Goal: Information Seeking & Learning: Learn about a topic

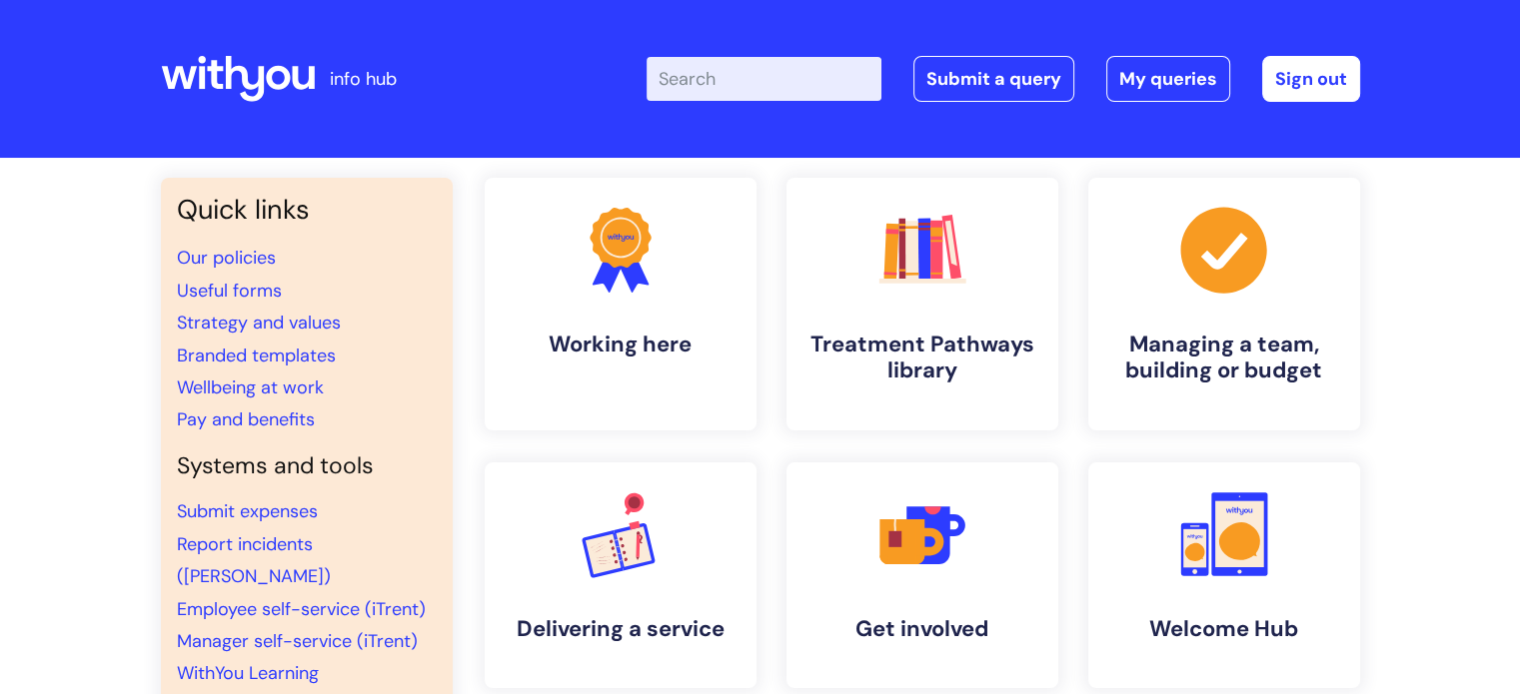
click at [707, 63] on input "Enter your search term here..." at bounding box center [763, 79] width 235 height 44
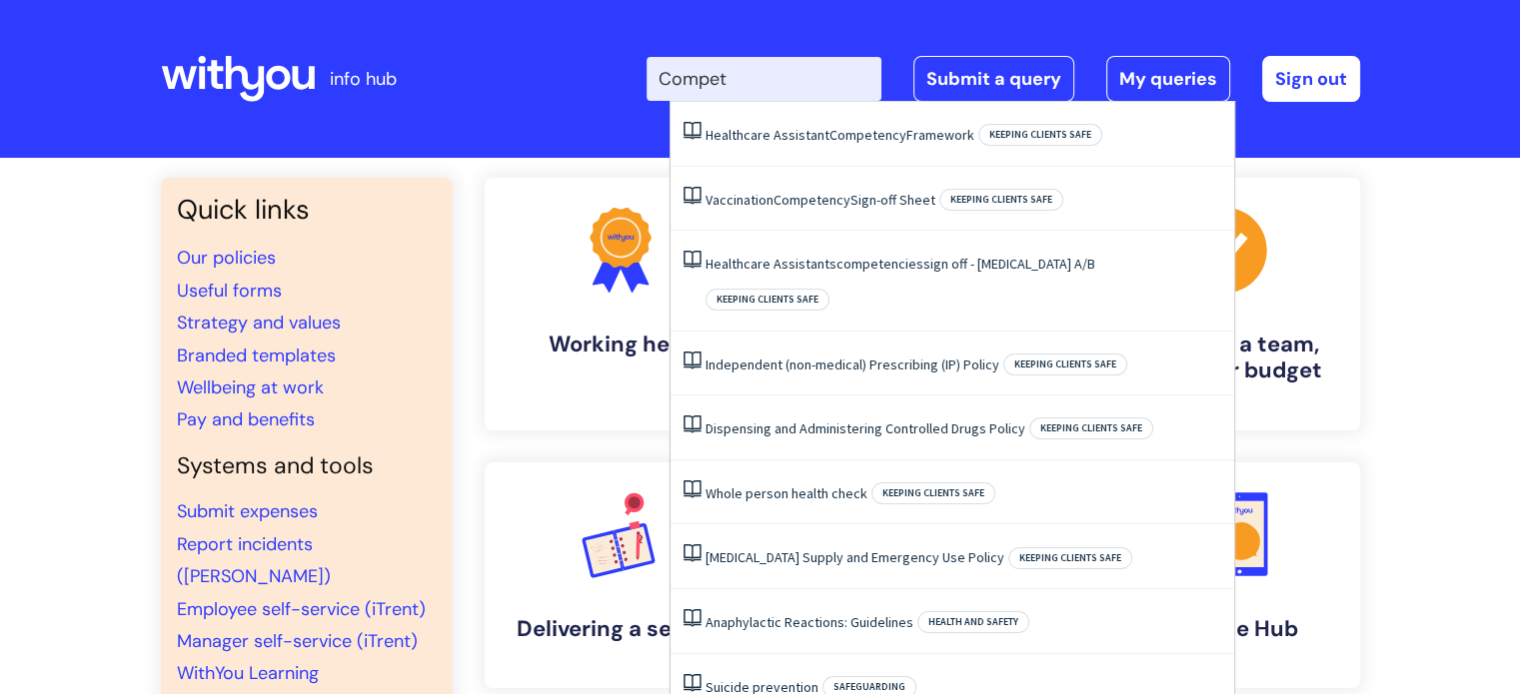
click at [707, 63] on input "Compet" at bounding box center [763, 79] width 235 height 44
click at [765, 83] on input "Compet" at bounding box center [763, 79] width 235 height 44
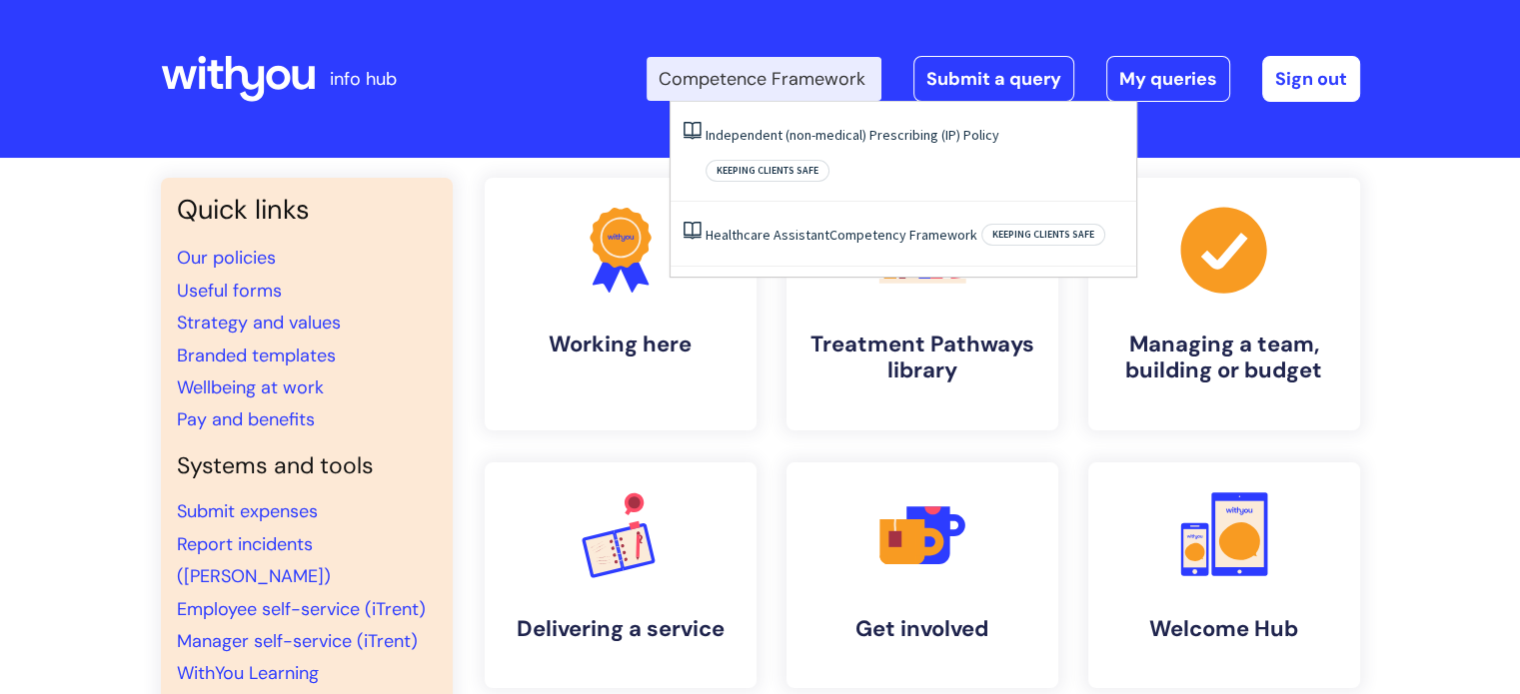
scroll to position [0, 16]
type input "Competence Framework"
click button "Search" at bounding box center [0, 0] width 0 height 0
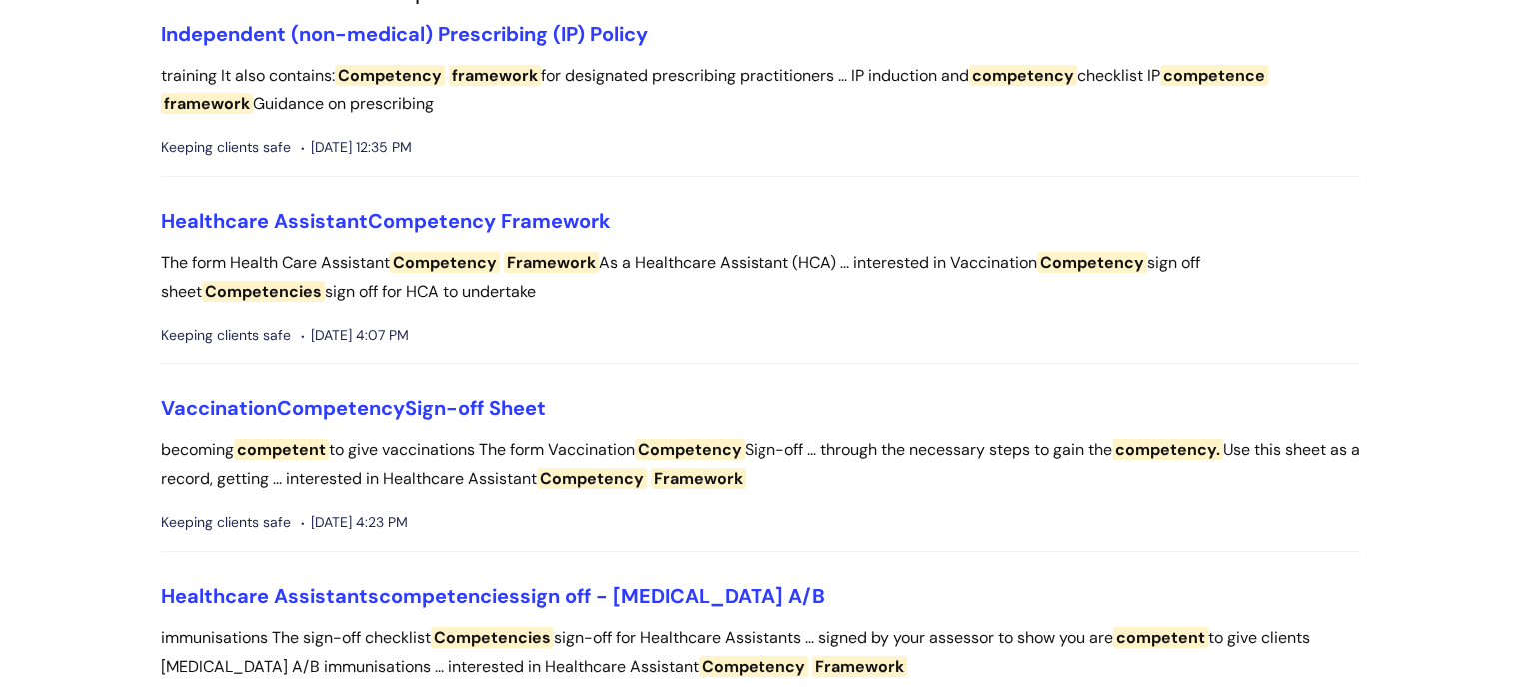
scroll to position [300, 0]
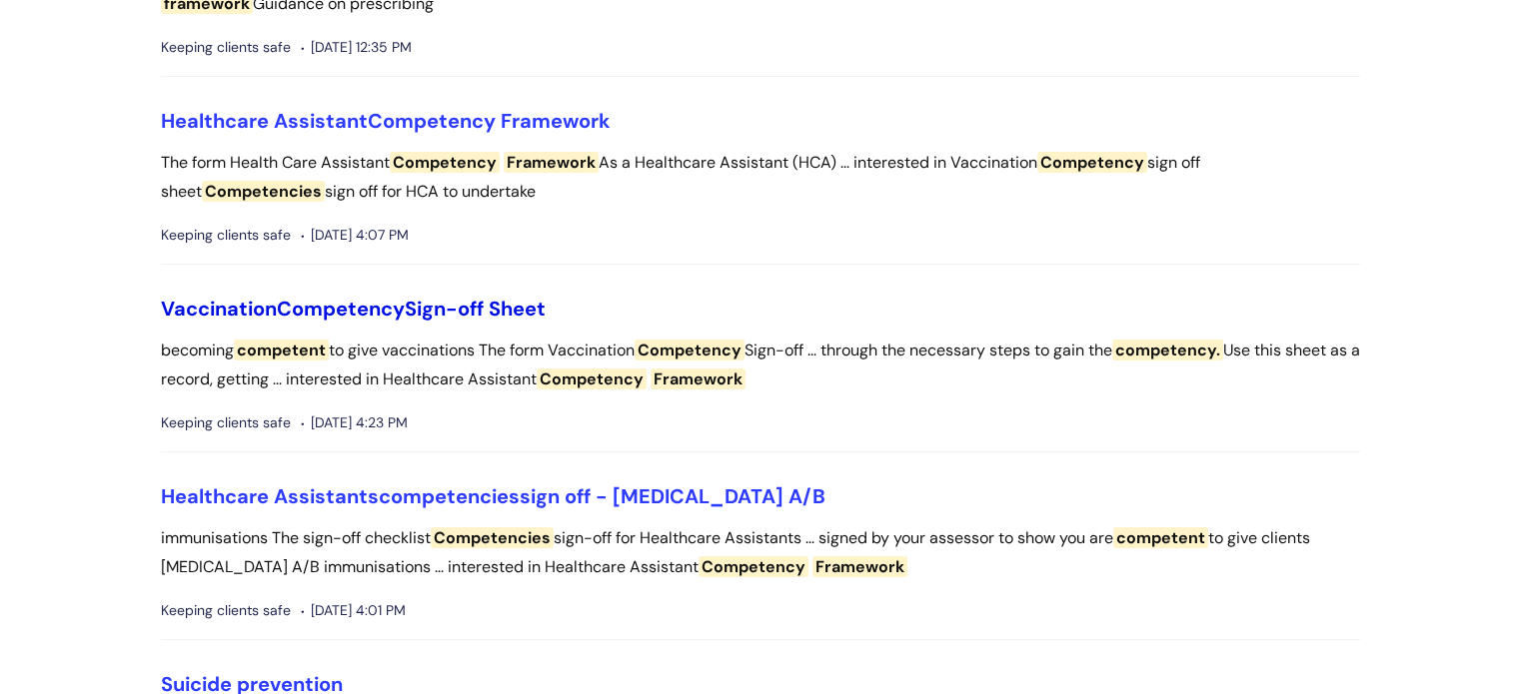
click at [396, 312] on span "Competency" at bounding box center [341, 309] width 128 height 26
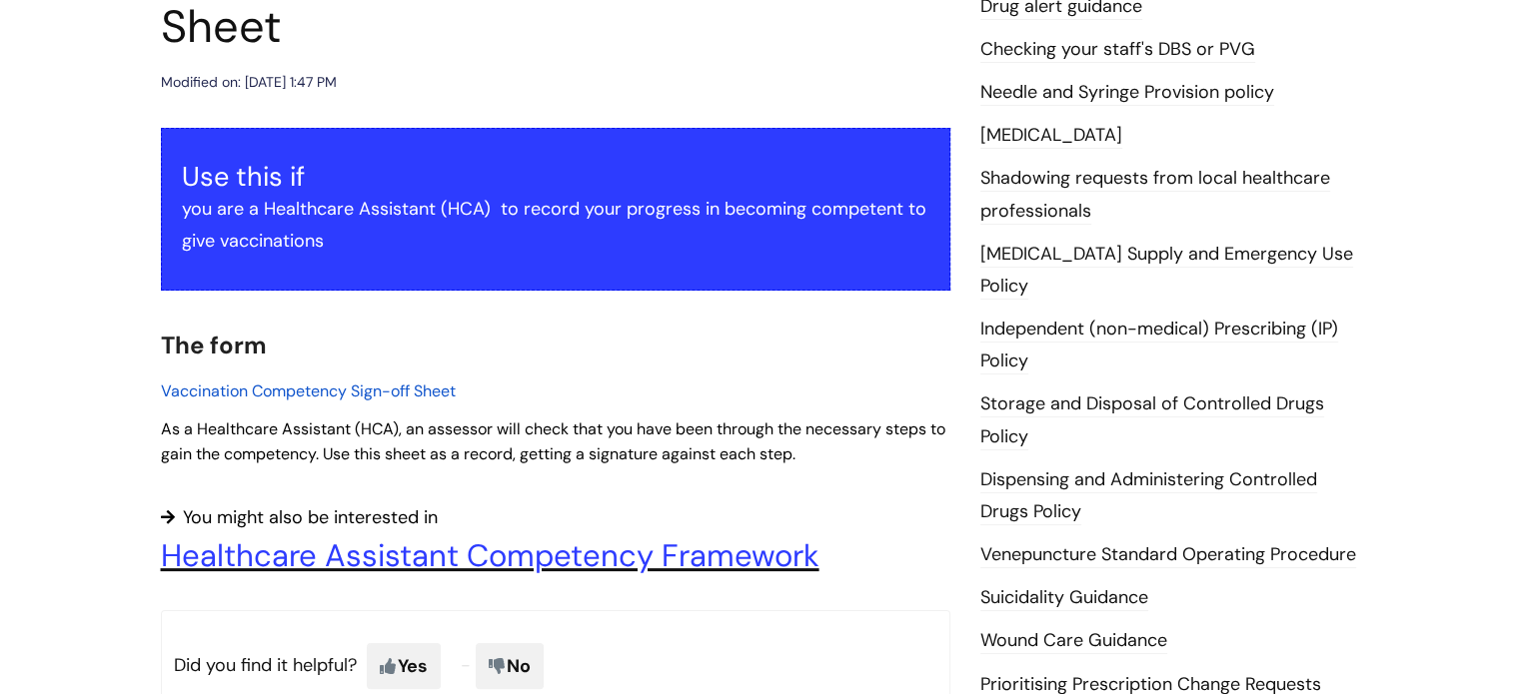
scroll to position [300, 0]
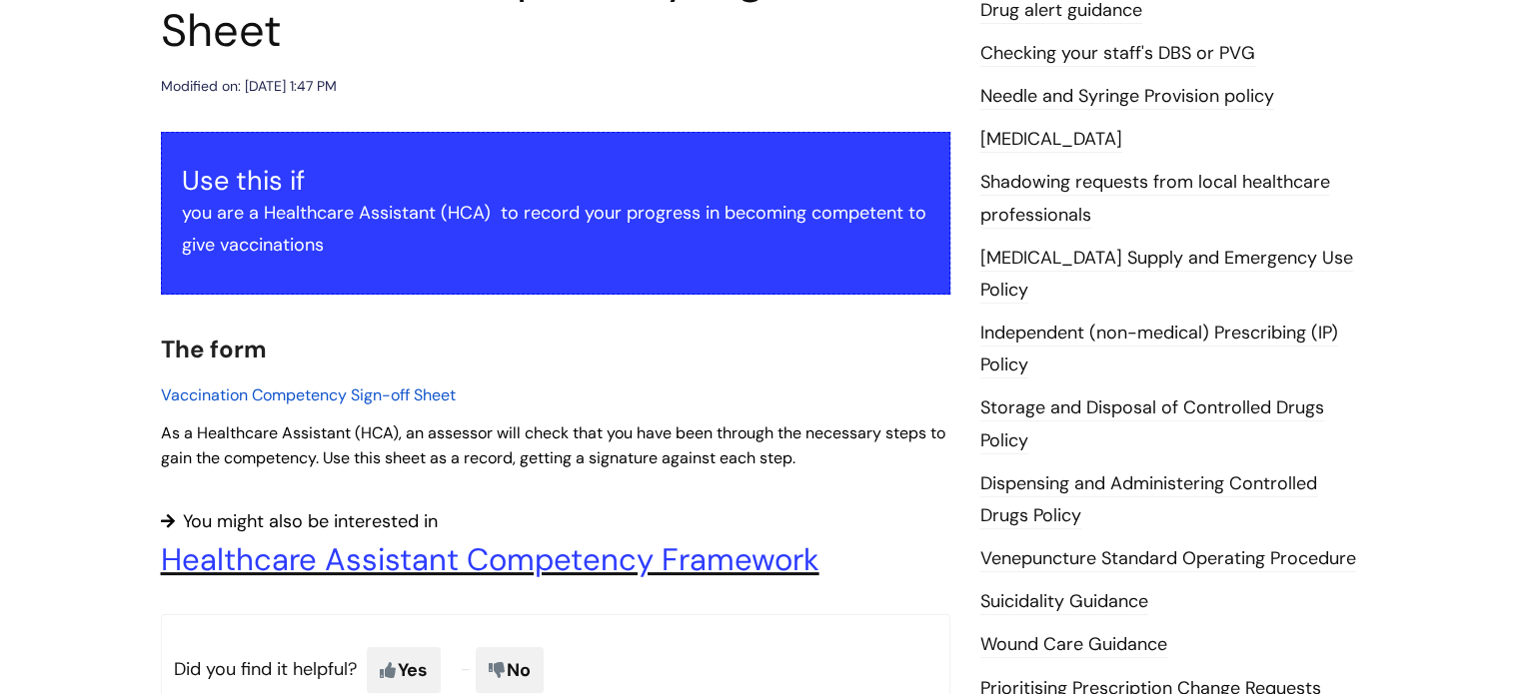
click at [344, 395] on span "Vaccination Competency Sign-off Sheet" at bounding box center [308, 395] width 295 height 21
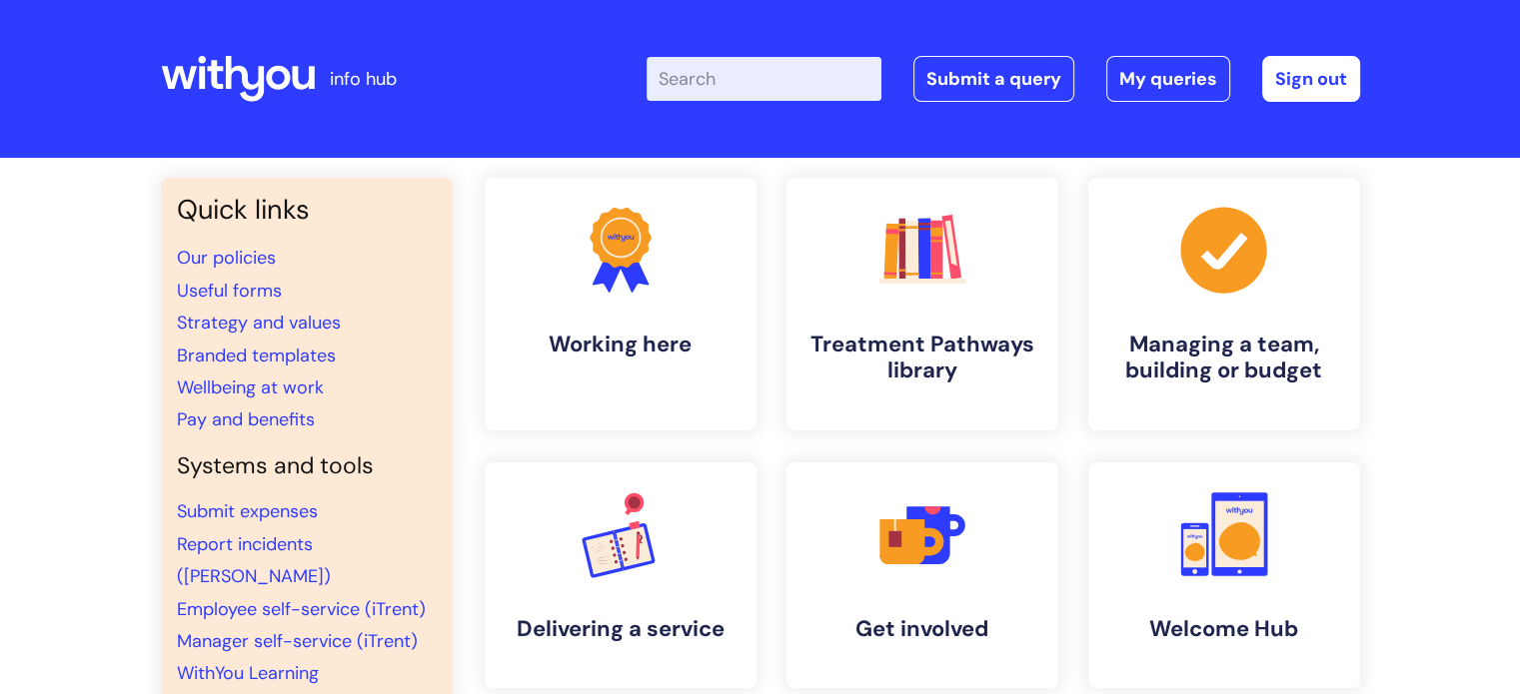
click at [692, 84] on input "Enter your search term here..." at bounding box center [763, 79] width 235 height 44
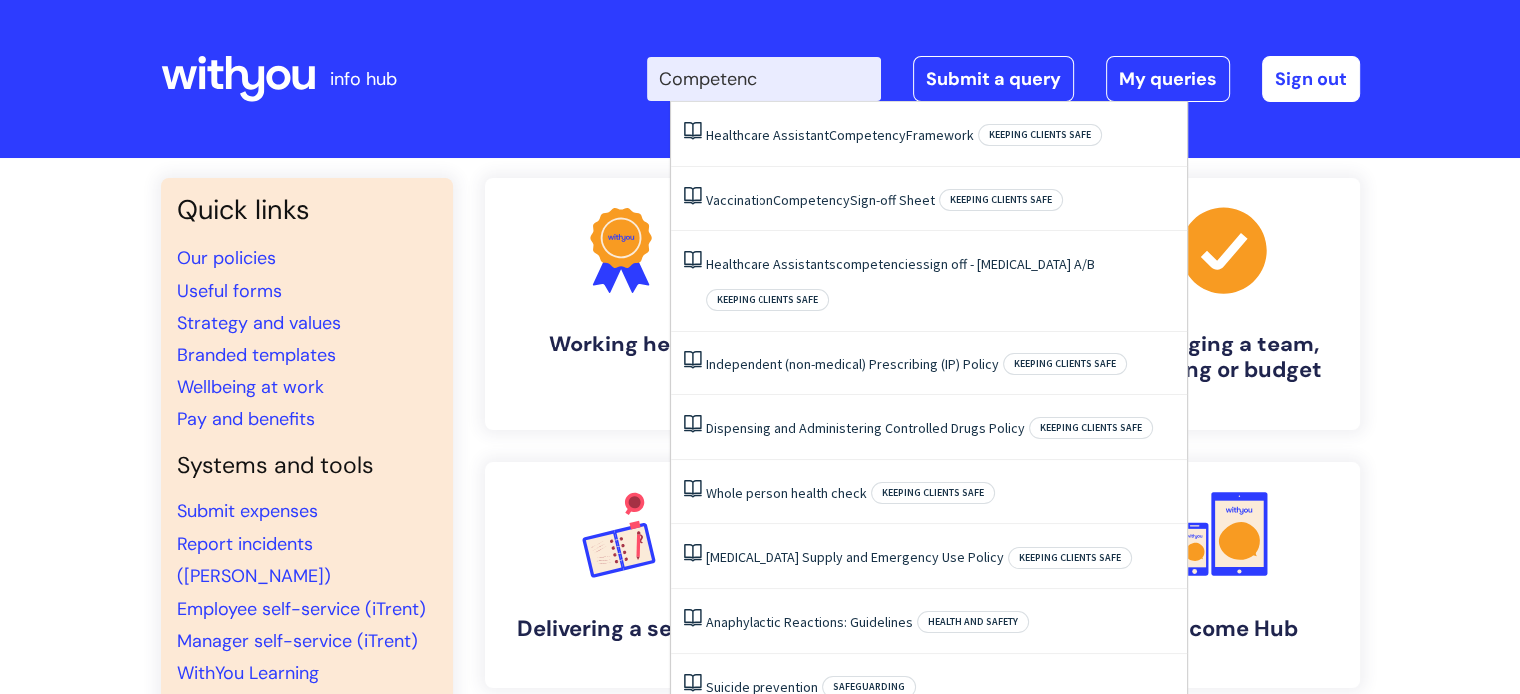
type input "Competency"
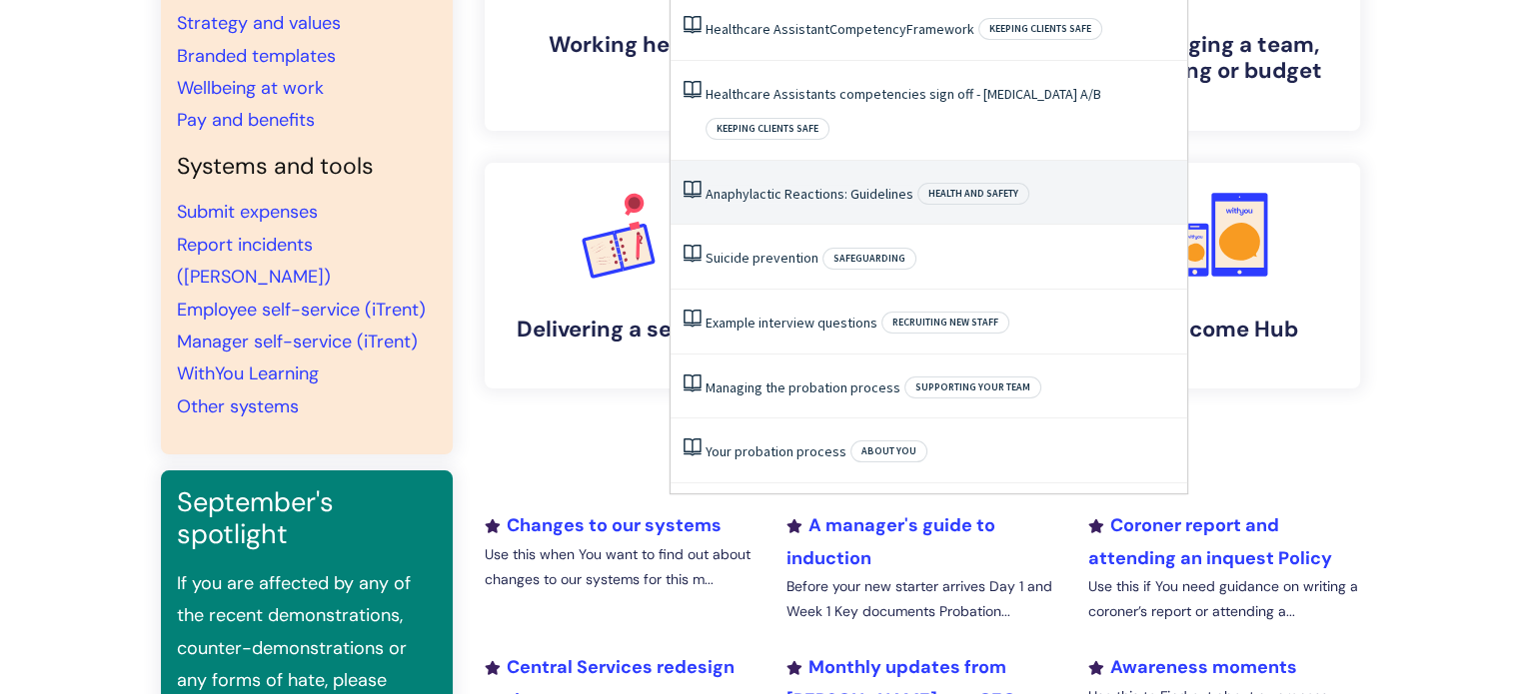
scroll to position [200, 0]
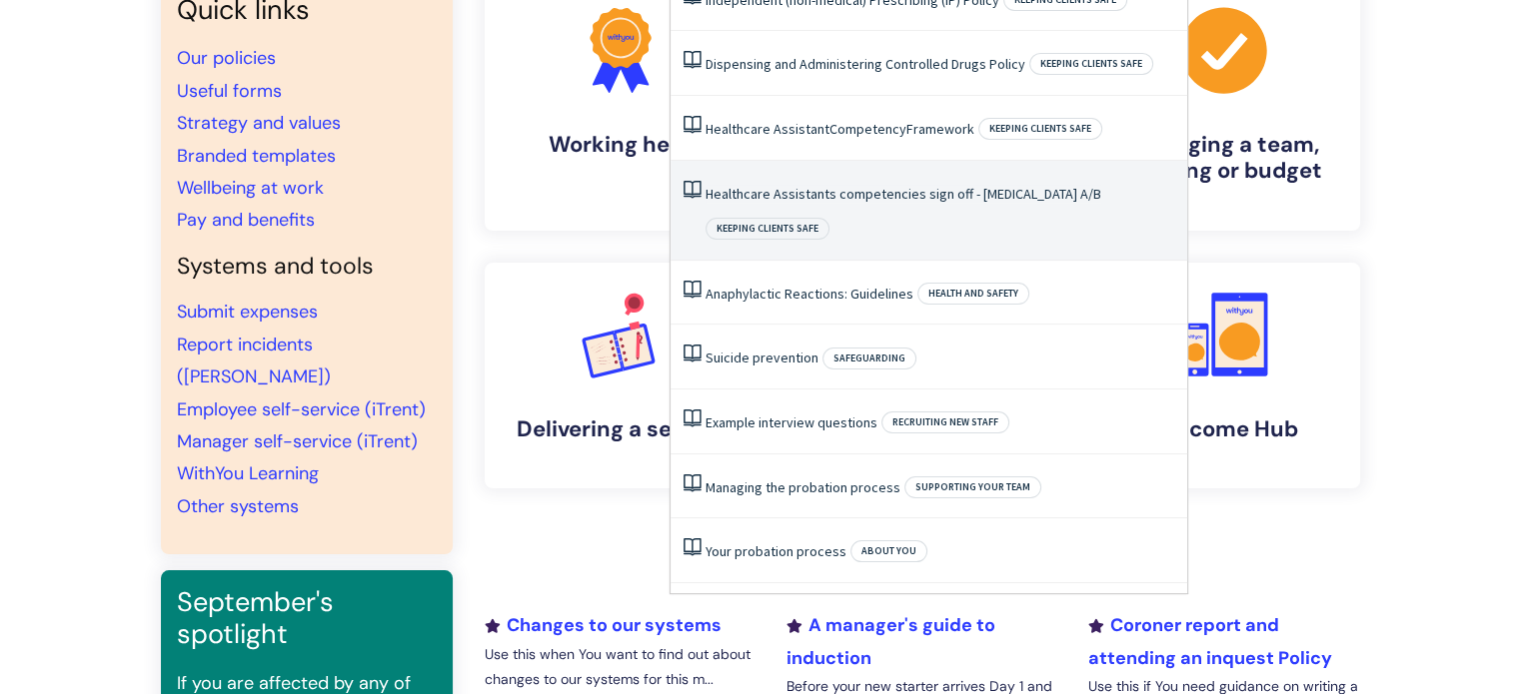
click at [800, 195] on link "Healthcare Assistants competencies sign off - [MEDICAL_DATA] A/B" at bounding box center [903, 194] width 396 height 18
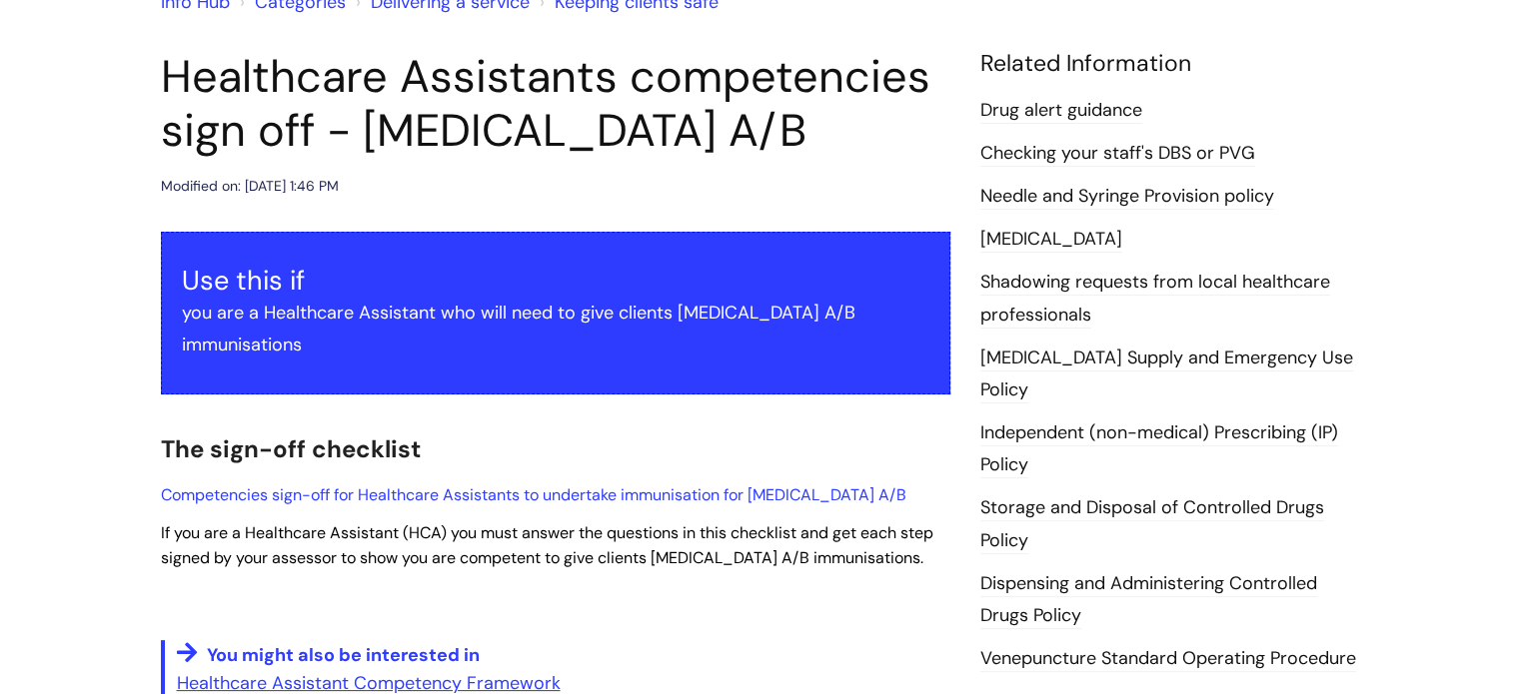
scroll to position [300, 0]
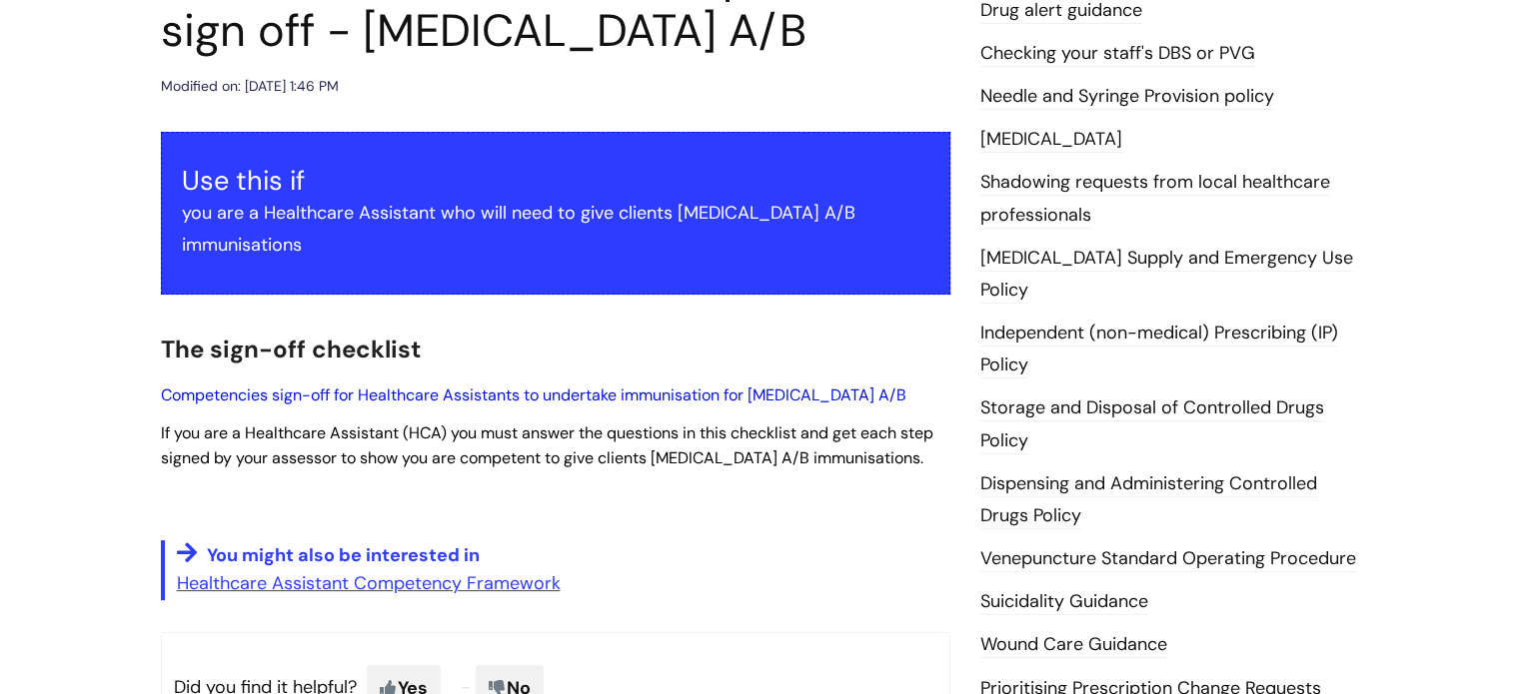
click at [437, 385] on link "Competencies sign-off for Healthcare Assistants to undertake immunisation for […" at bounding box center [533, 395] width 745 height 21
